Goal: Information Seeking & Learning: Learn about a topic

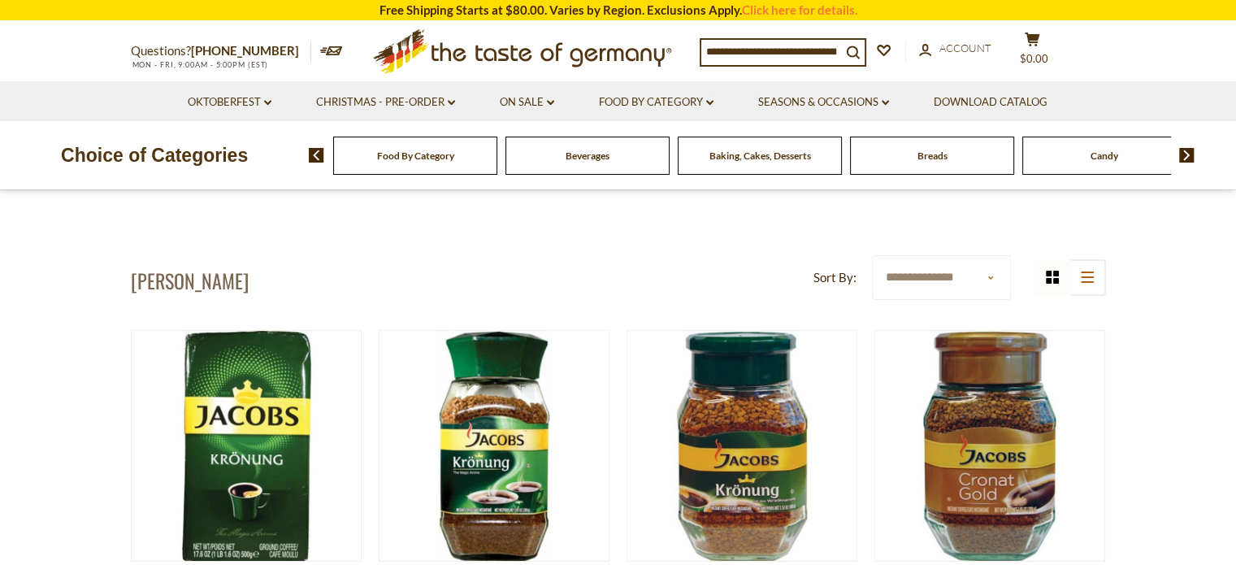
click at [601, 154] on span "Beverages" at bounding box center [587, 155] width 44 height 12
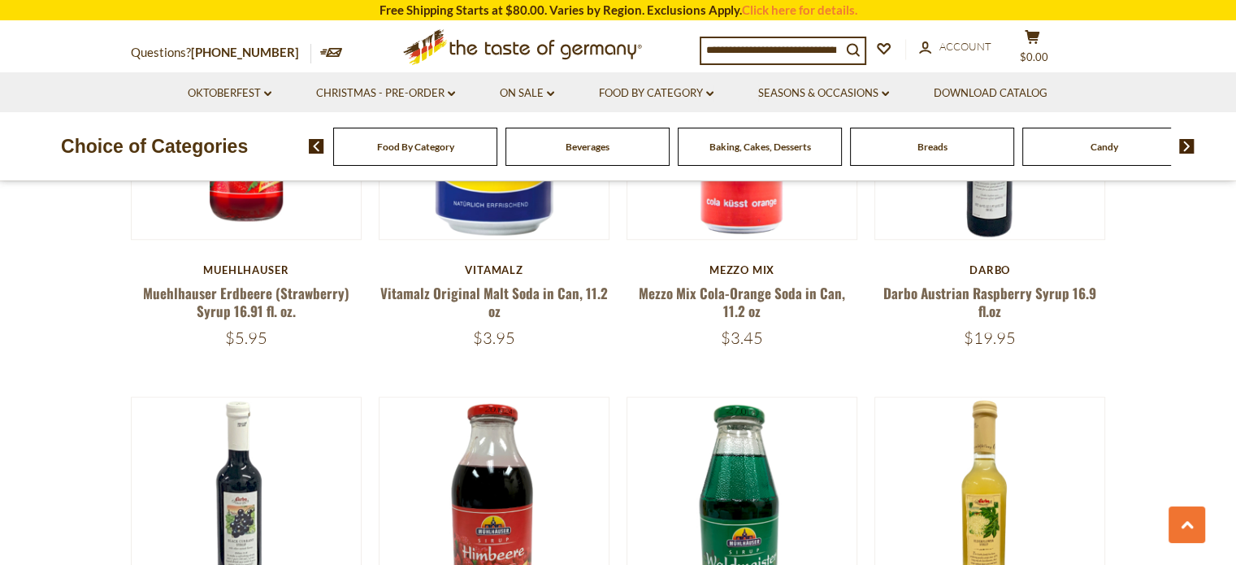
scroll to position [1440, 0]
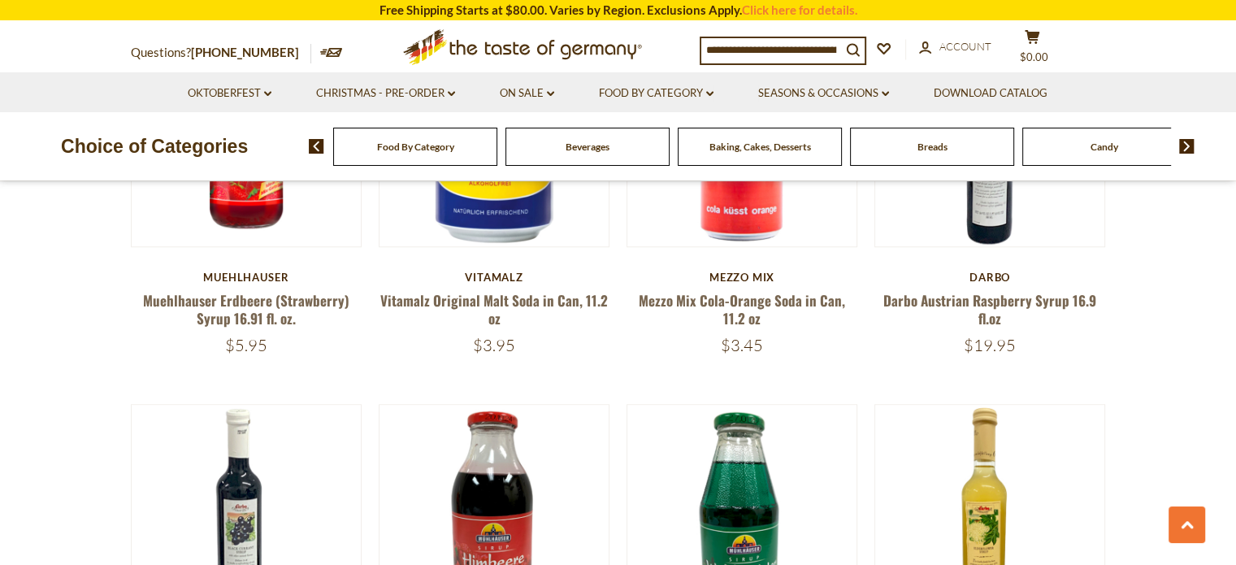
click at [597, 148] on span "Beverages" at bounding box center [587, 147] width 44 height 12
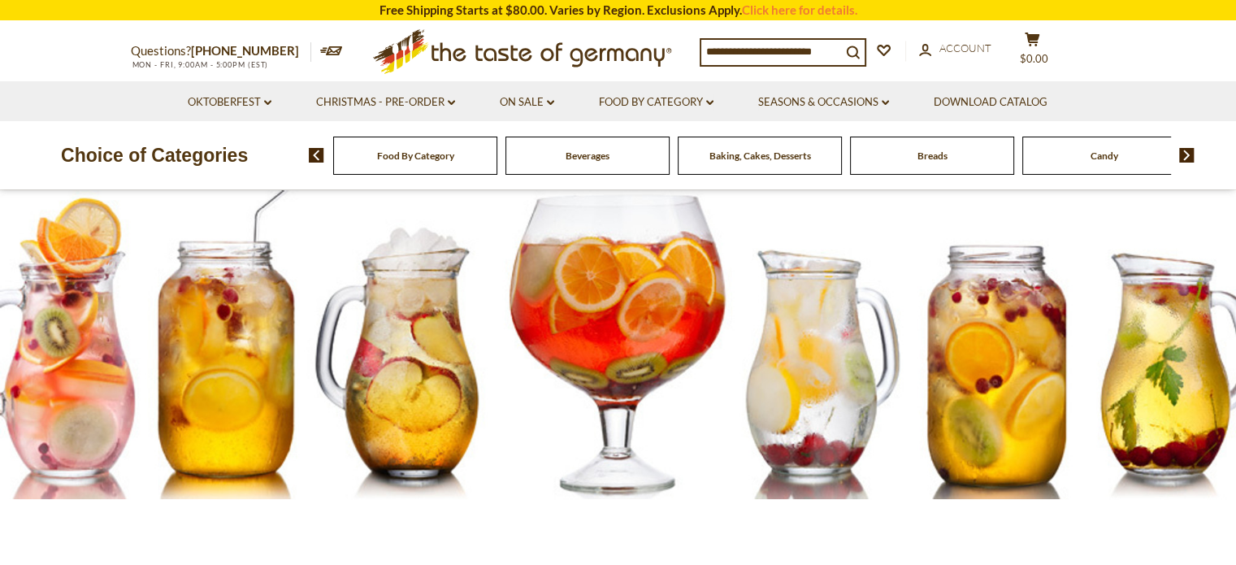
click at [315, 158] on img at bounding box center [316, 155] width 15 height 15
click at [398, 157] on span "Food By Category" at bounding box center [415, 155] width 77 height 12
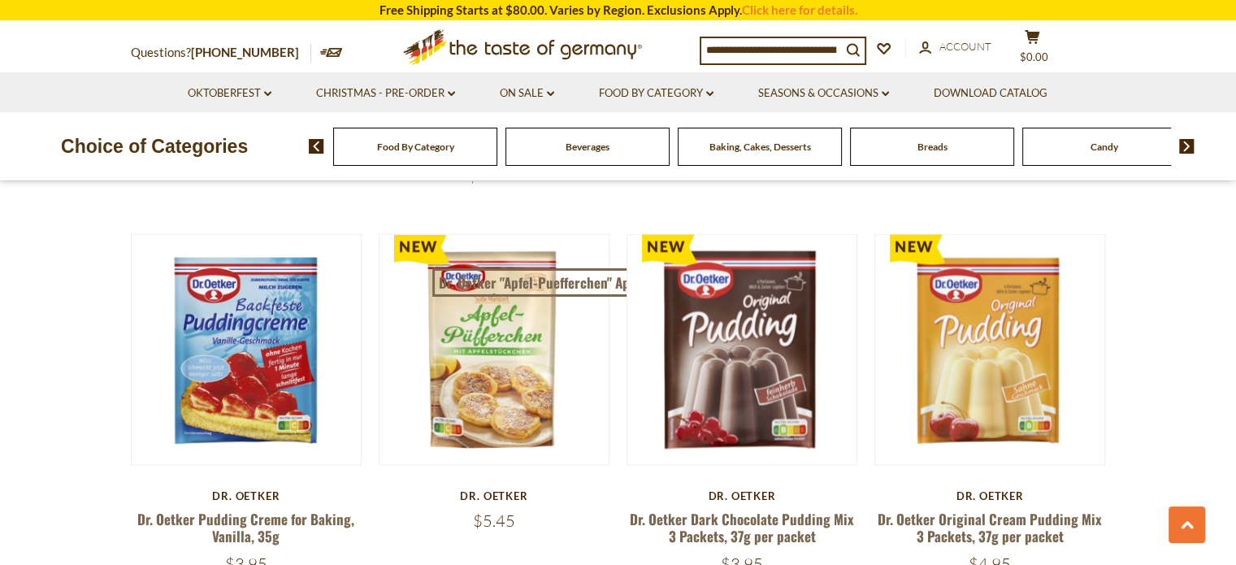
scroll to position [3364, 0]
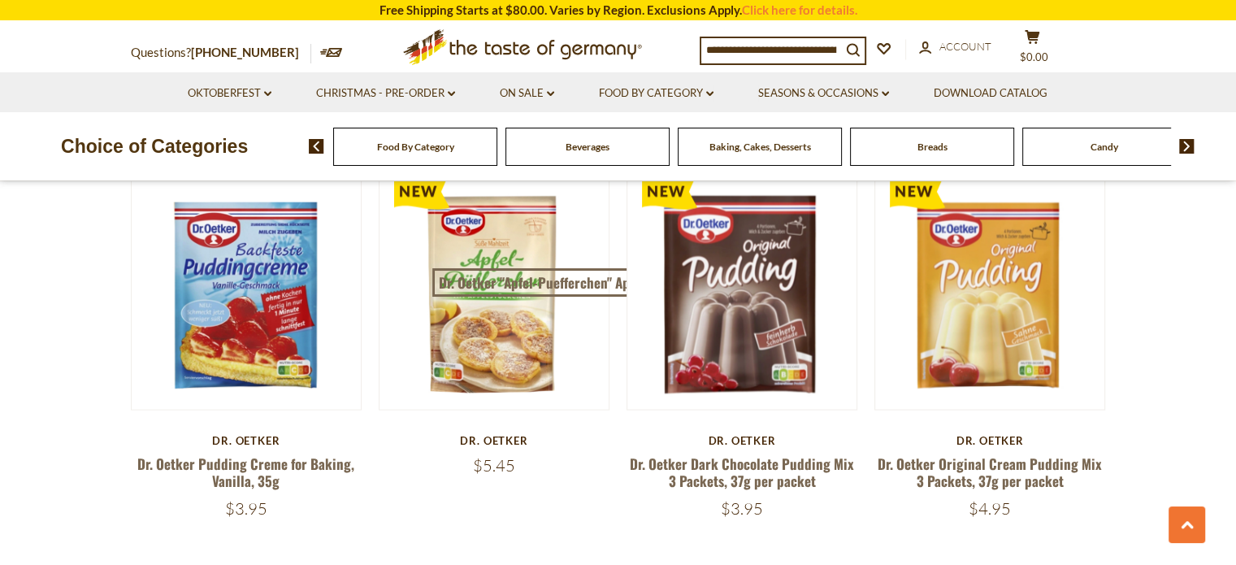
click at [1186, 147] on img at bounding box center [1186, 146] width 15 height 15
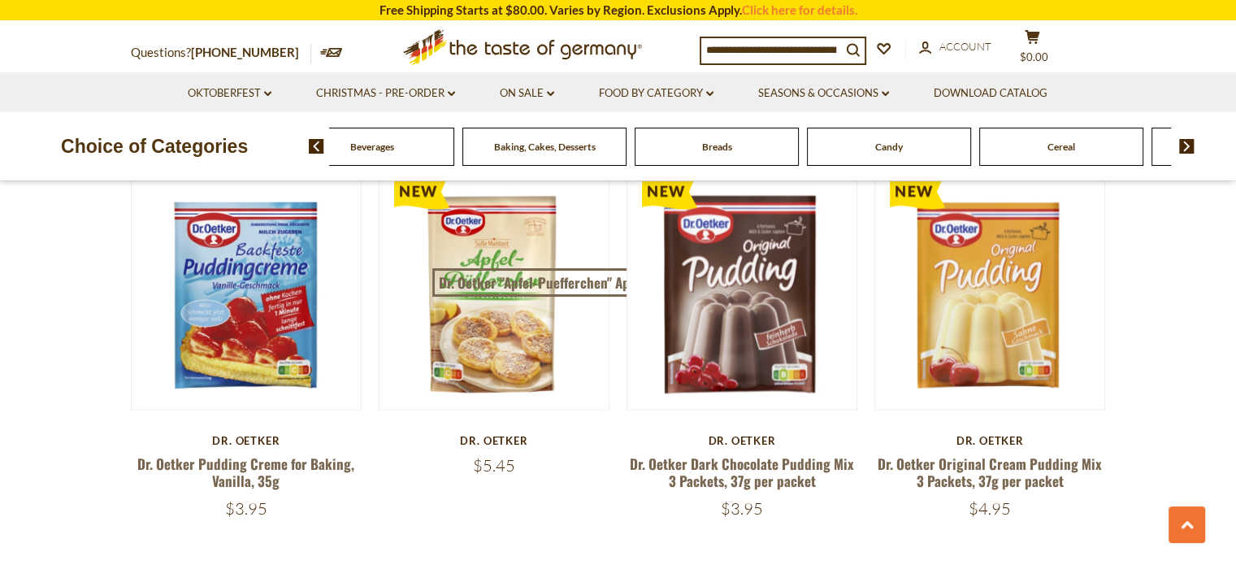
click at [1186, 147] on img at bounding box center [1186, 146] width 15 height 15
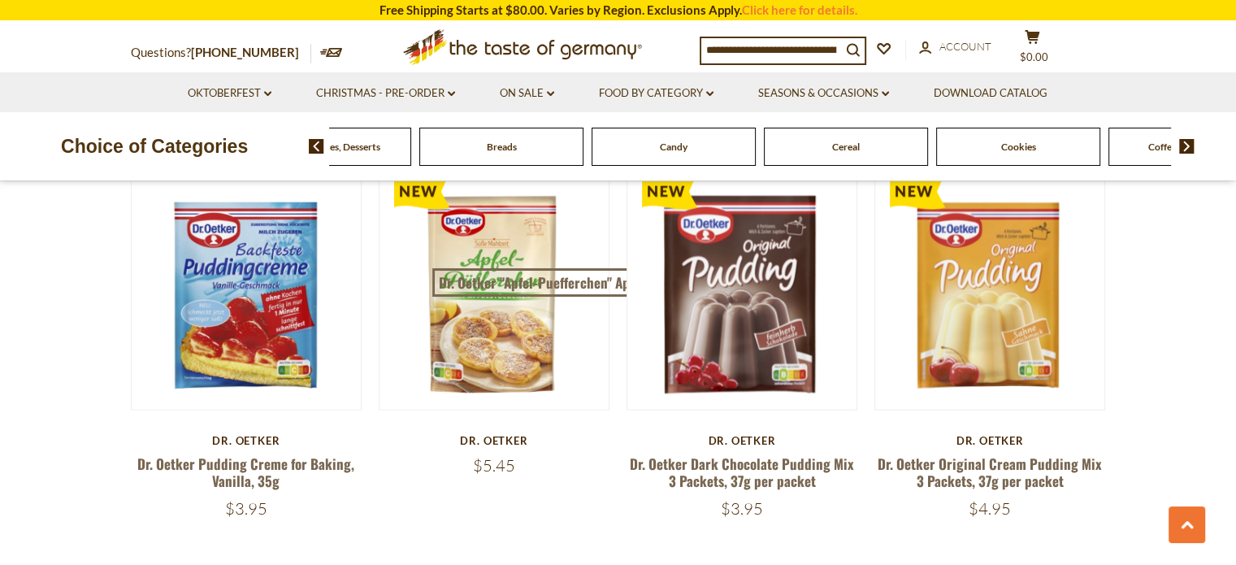
click at [847, 149] on span "Cereal" at bounding box center [846, 147] width 28 height 12
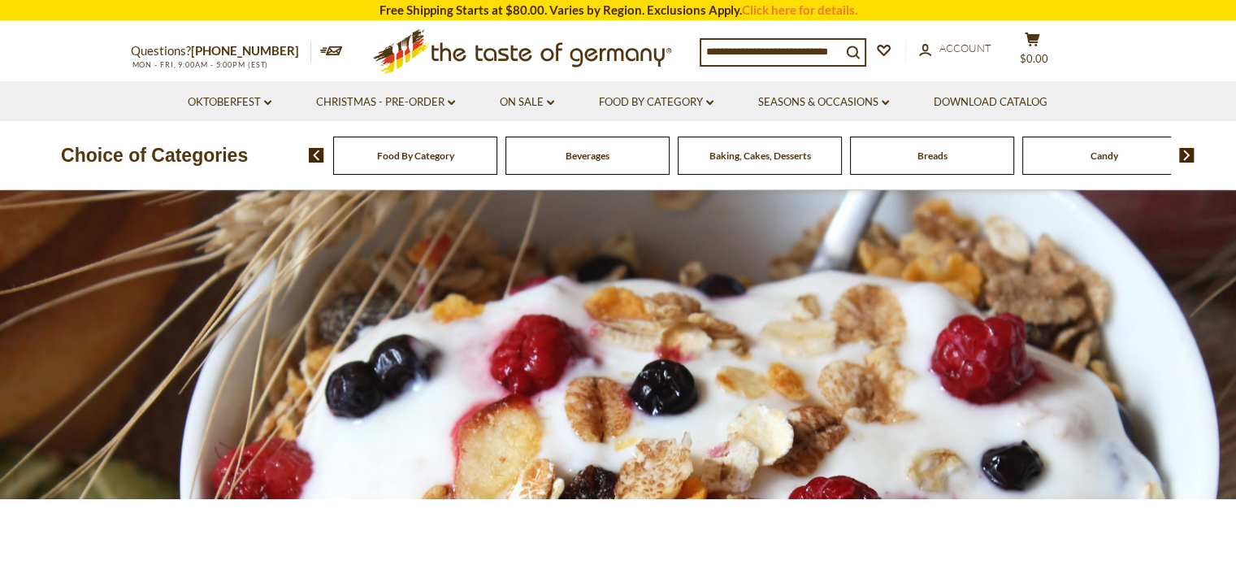
click at [1188, 155] on img at bounding box center [1186, 155] width 15 height 15
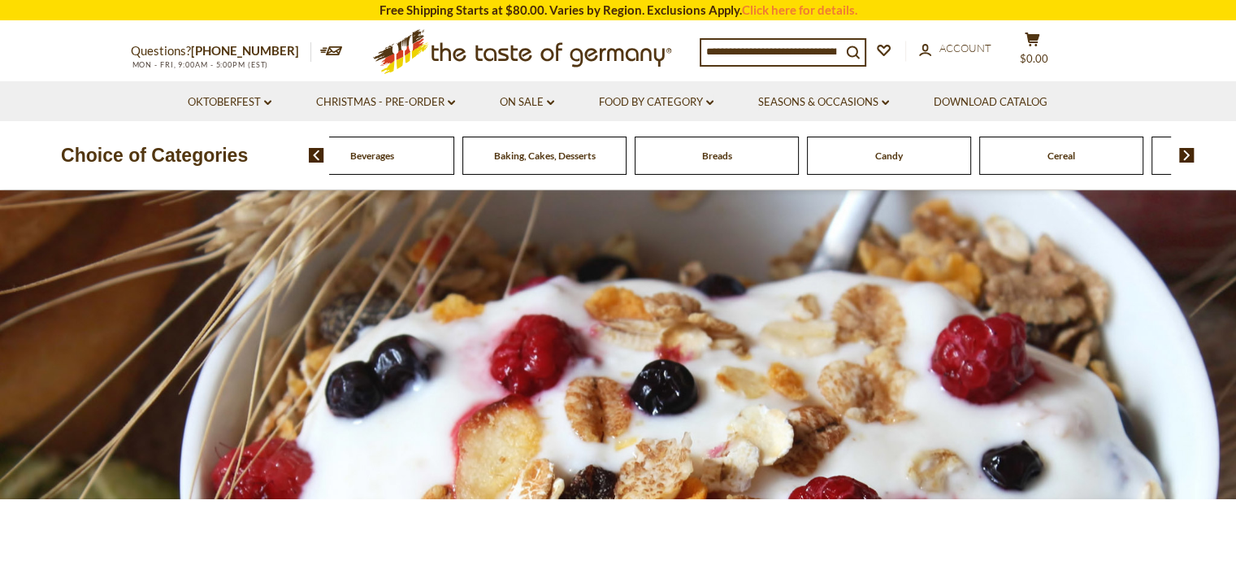
click at [1188, 155] on img at bounding box center [1186, 155] width 15 height 15
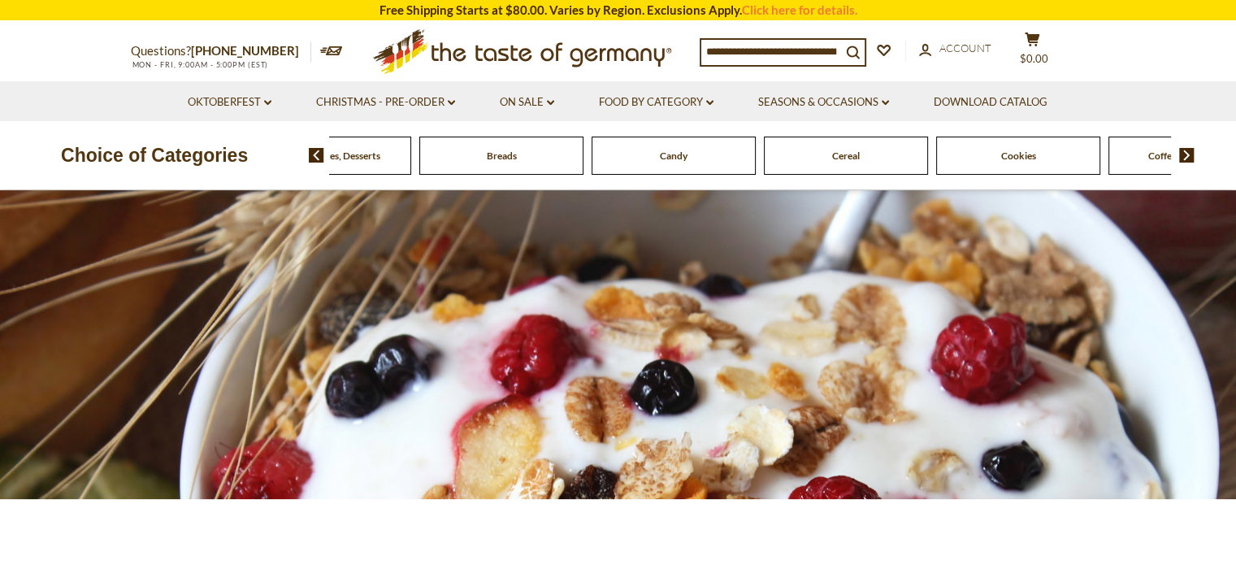
click at [1188, 155] on img at bounding box center [1186, 155] width 15 height 15
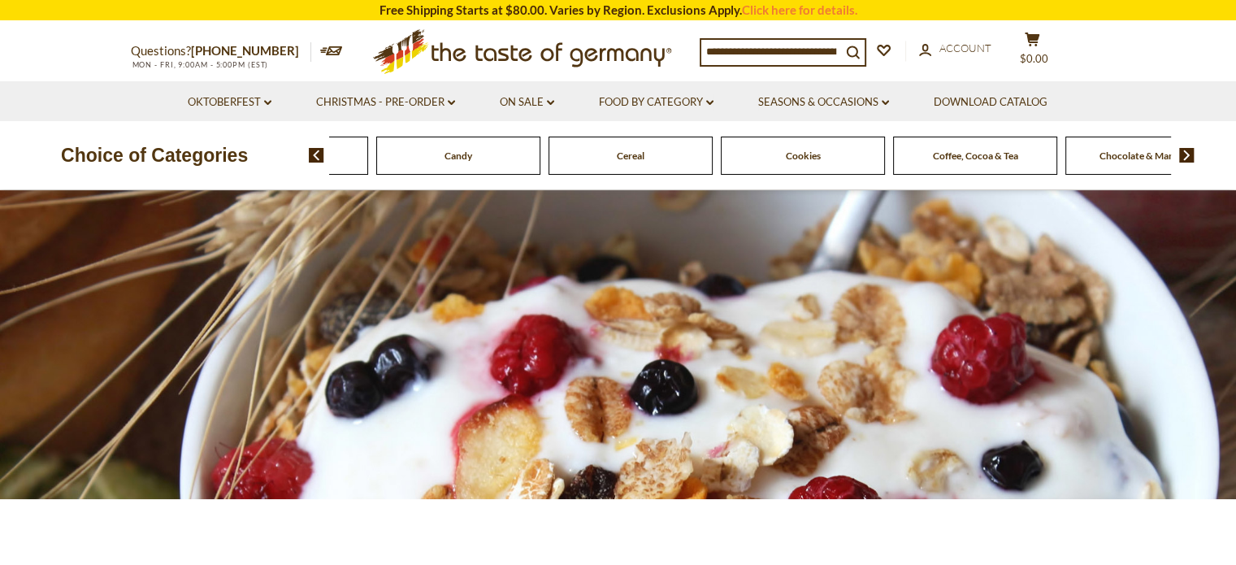
click at [972, 154] on span "Coffee, Cocoa & Tea" at bounding box center [975, 155] width 85 height 12
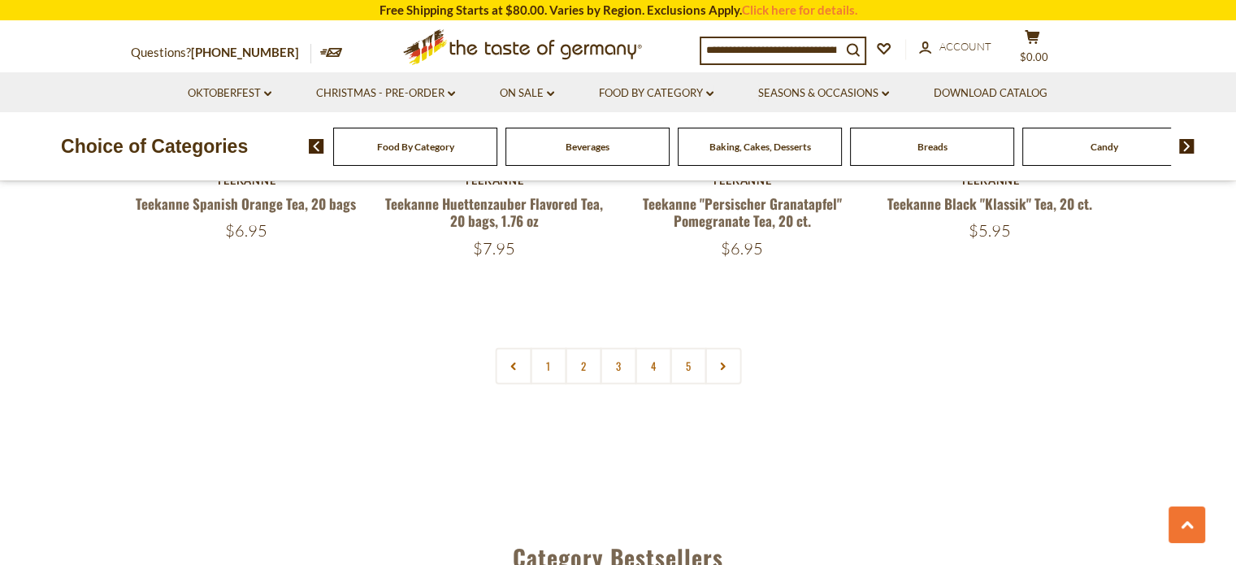
scroll to position [3896, 0]
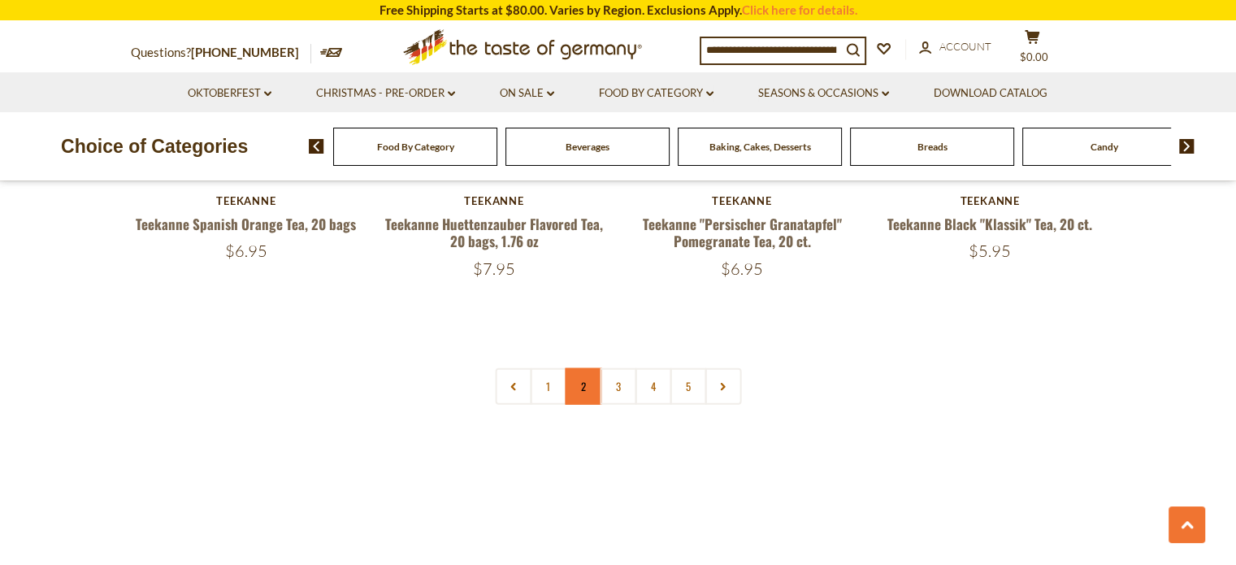
click at [583, 368] on link "2" at bounding box center [583, 386] width 37 height 37
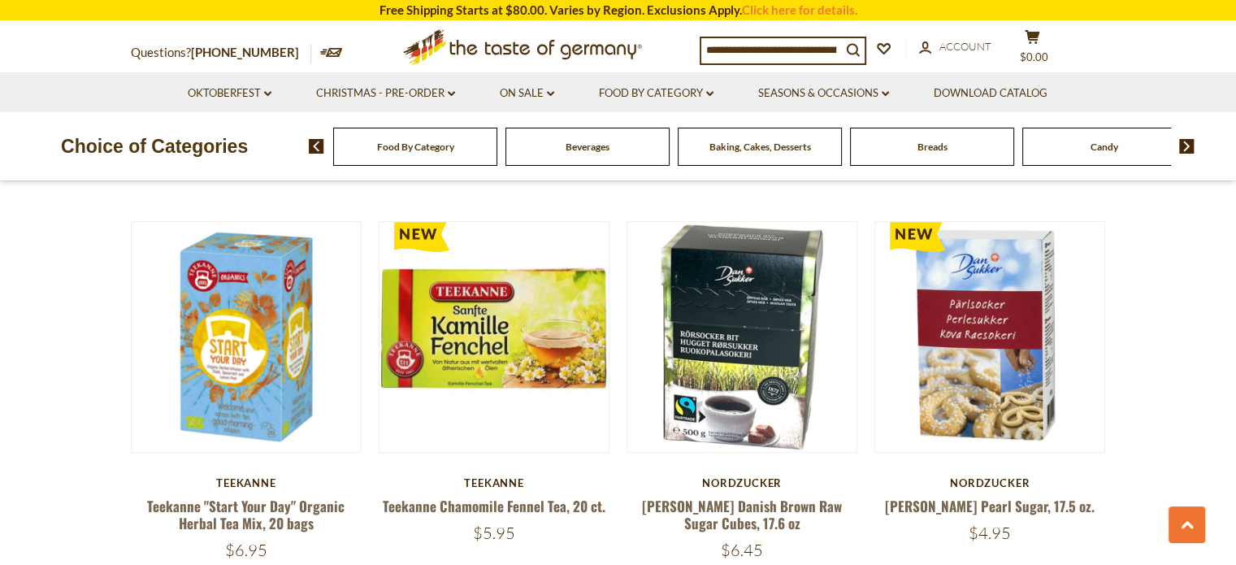
scroll to position [604, 0]
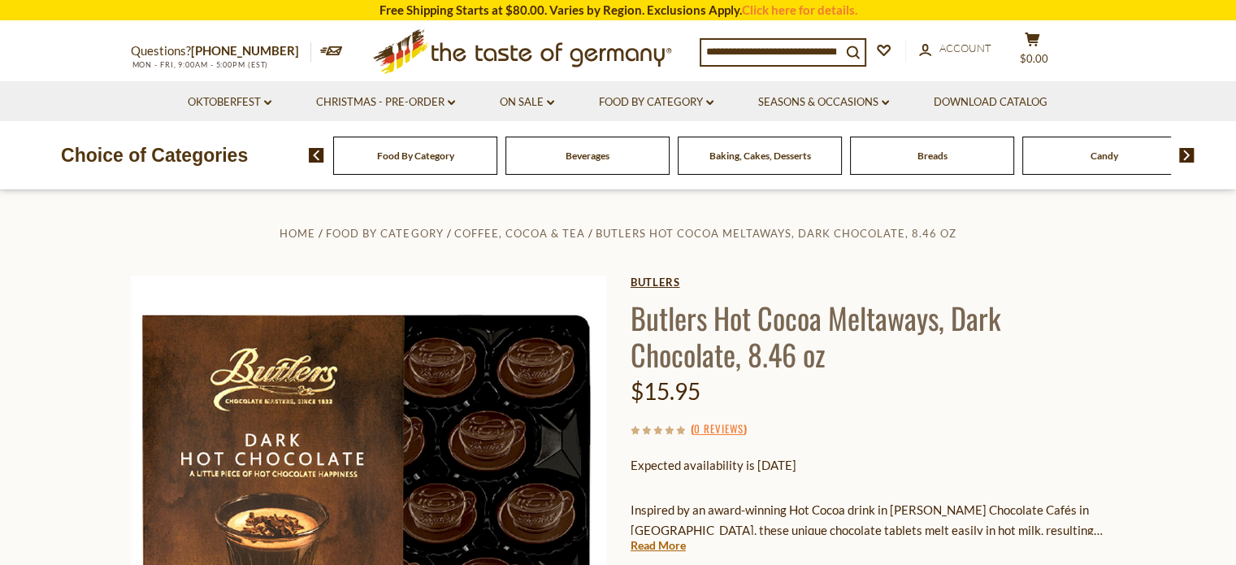
click at [659, 279] on link "Butlers" at bounding box center [867, 281] width 475 height 13
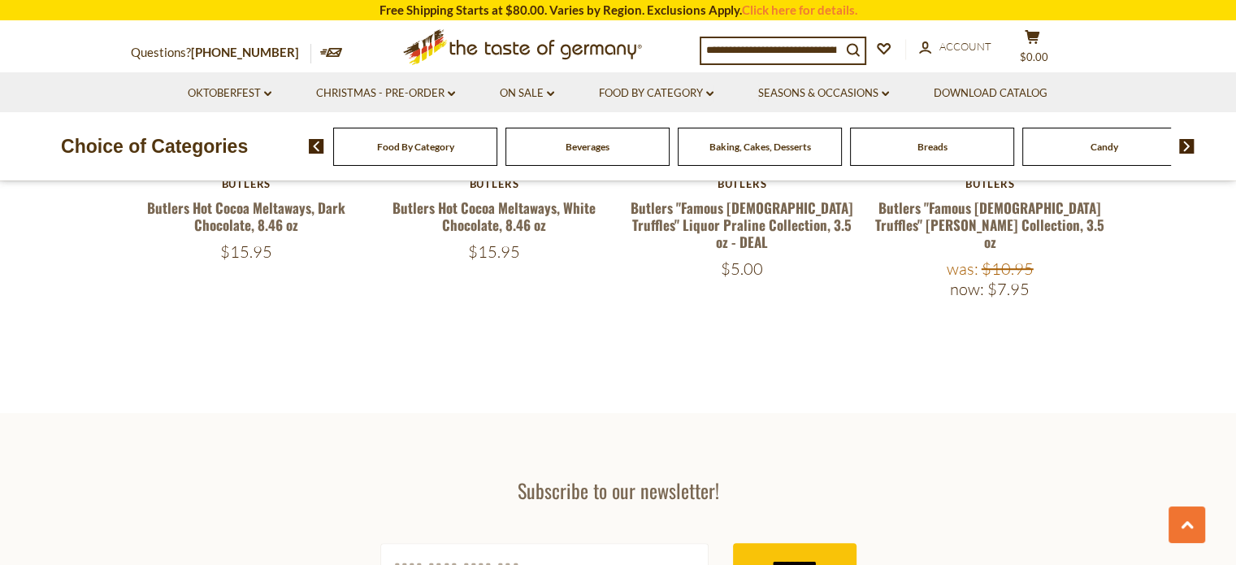
scroll to position [609, 0]
